Goal: Find specific page/section: Find specific page/section

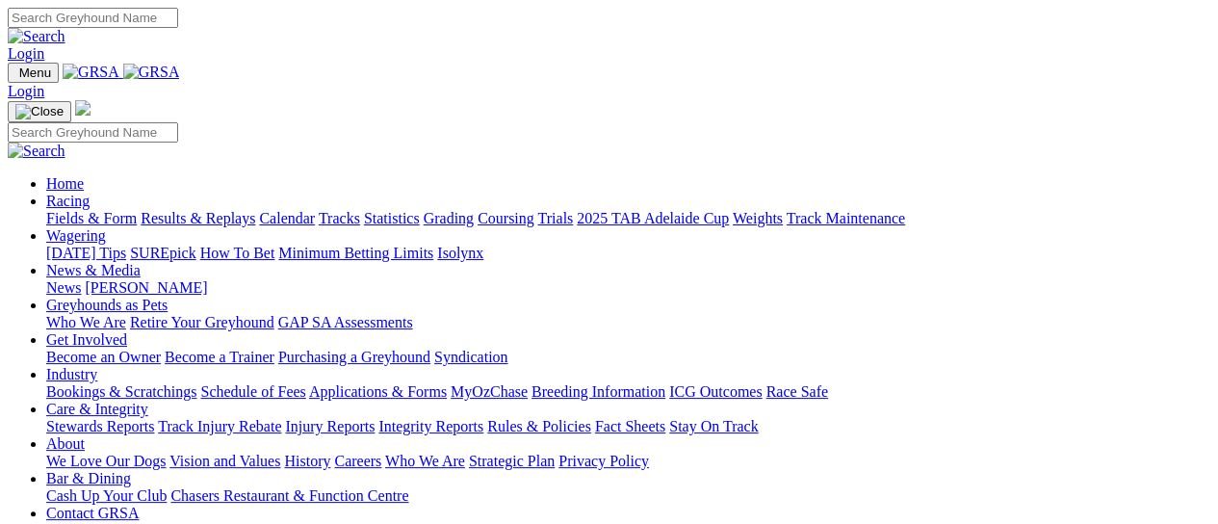
click at [46, 210] on link "Fields & Form" at bounding box center [91, 218] width 91 height 16
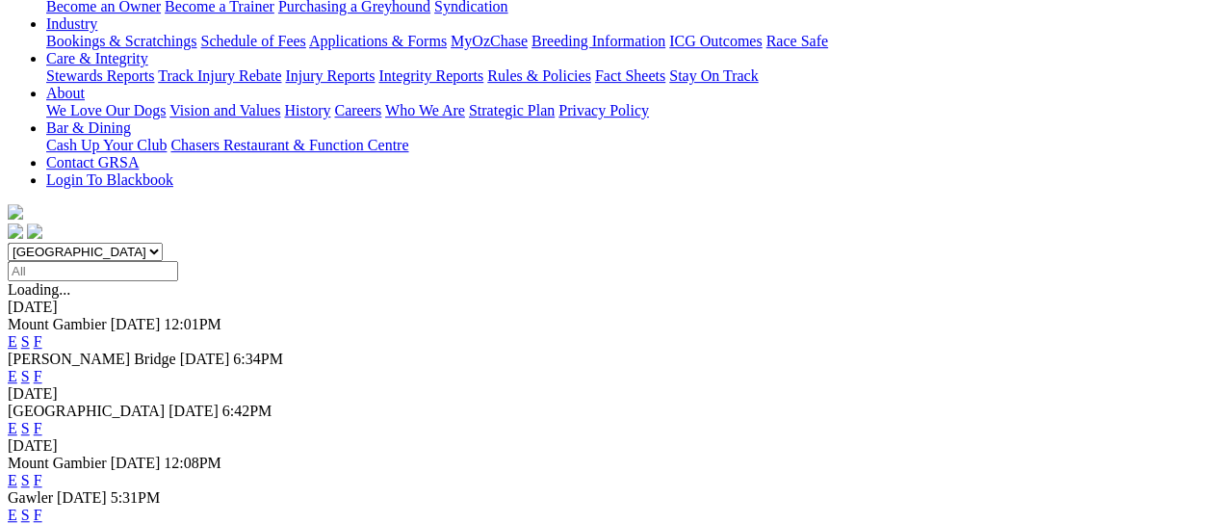
scroll to position [289, 0]
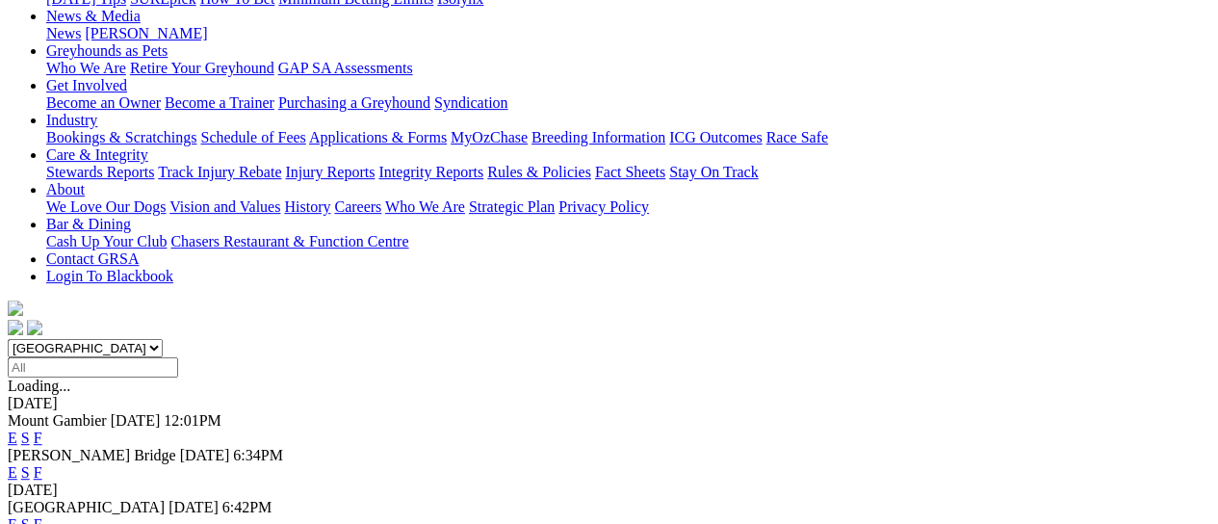
click at [42, 516] on link "F" at bounding box center [38, 524] width 9 height 16
